Goal: Find contact information: Find contact information

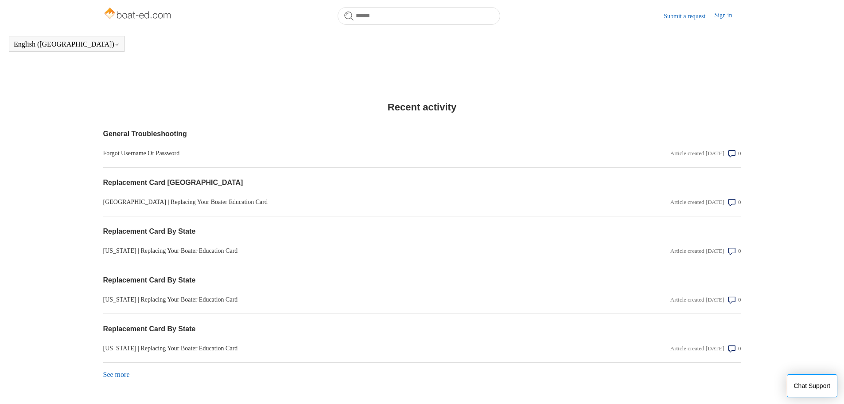
scroll to position [601, 0]
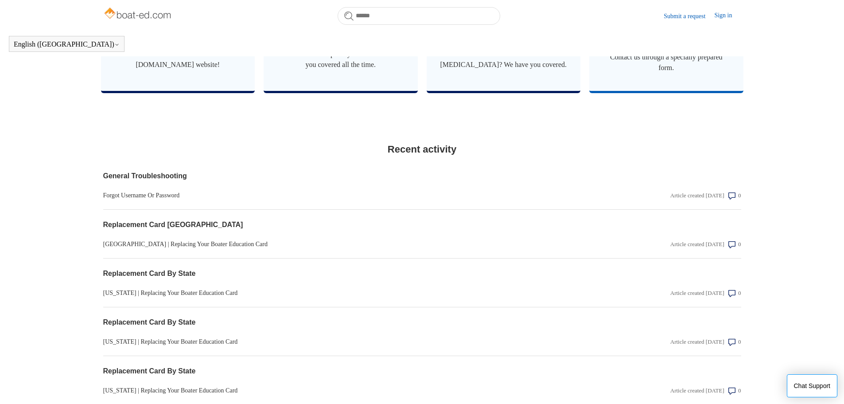
click at [678, 73] on span "Contact us through a specially prepared form." at bounding box center [667, 62] width 128 height 21
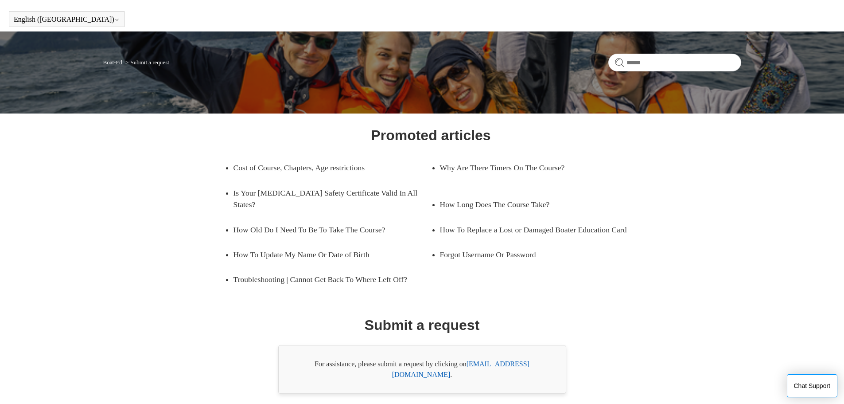
scroll to position [51, 0]
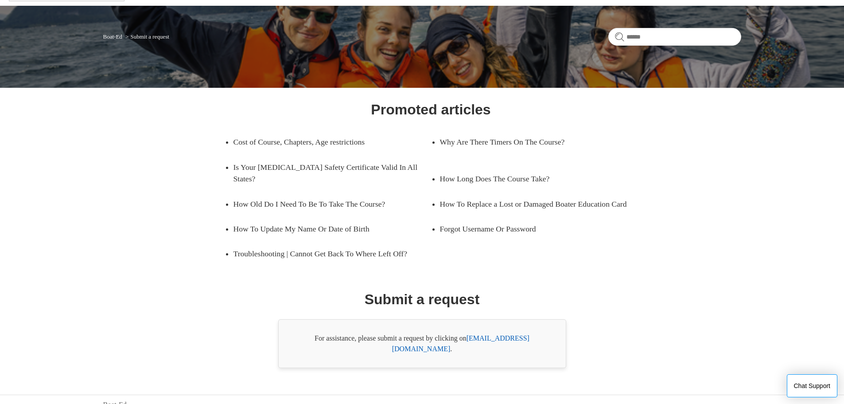
click at [499, 337] on link "support@boat-ed.com" at bounding box center [460, 343] width 137 height 18
click at [522, 337] on link "support@boat-ed.com" at bounding box center [460, 343] width 137 height 18
drag, startPoint x: 544, startPoint y: 338, endPoint x: 469, endPoint y: 341, distance: 74.5
click at [469, 341] on div "For assistance, please submit a request by clicking on support@boat-ed.com ." at bounding box center [422, 343] width 288 height 49
copy div "support@boat-ed.com ."
